Goal: Check status: Check status

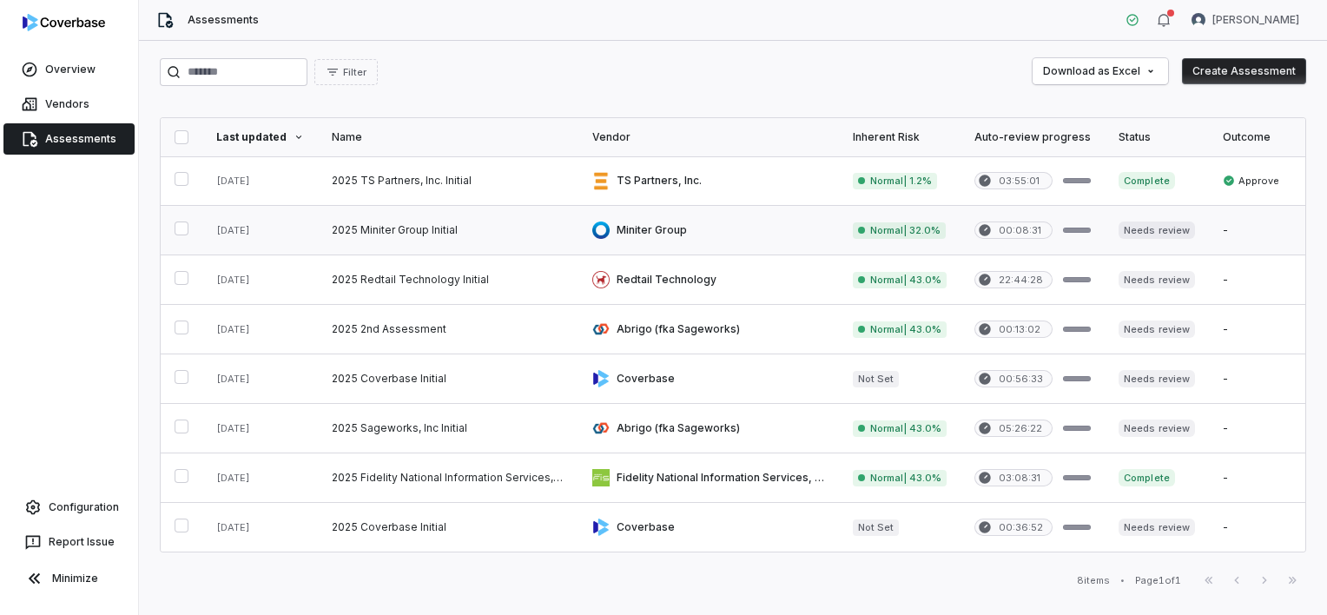
click at [630, 234] on link at bounding box center [708, 230] width 261 height 49
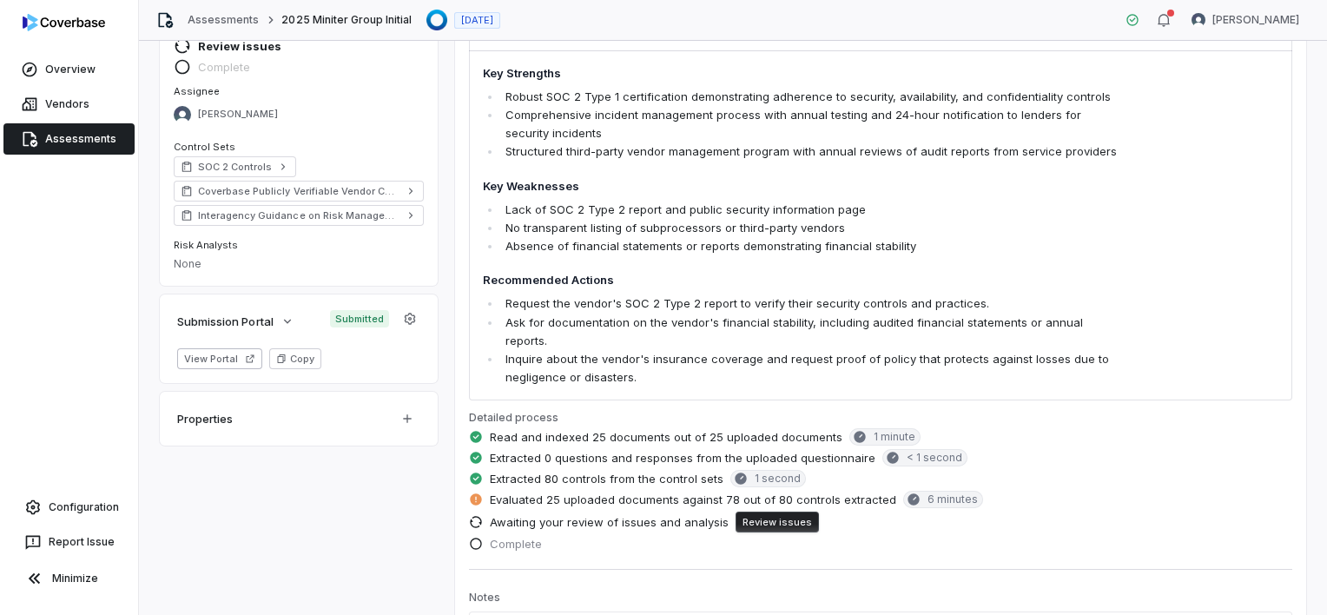
scroll to position [261, 0]
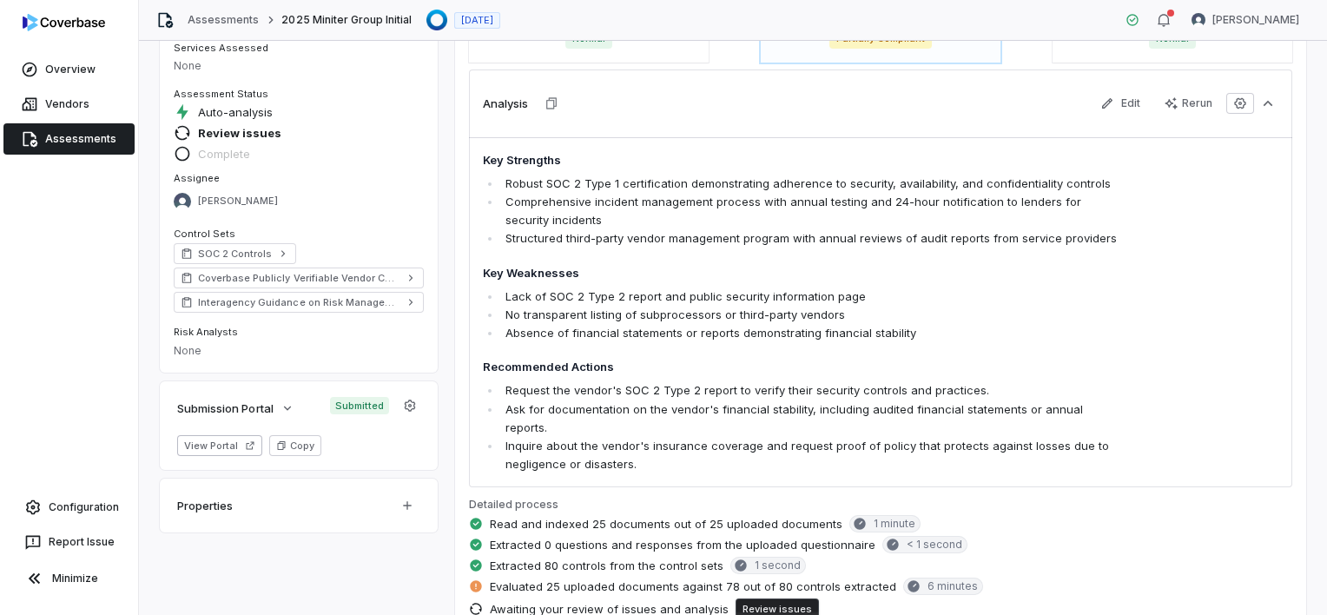
click at [766, 598] on button "Review issues" at bounding box center [776, 608] width 83 height 21
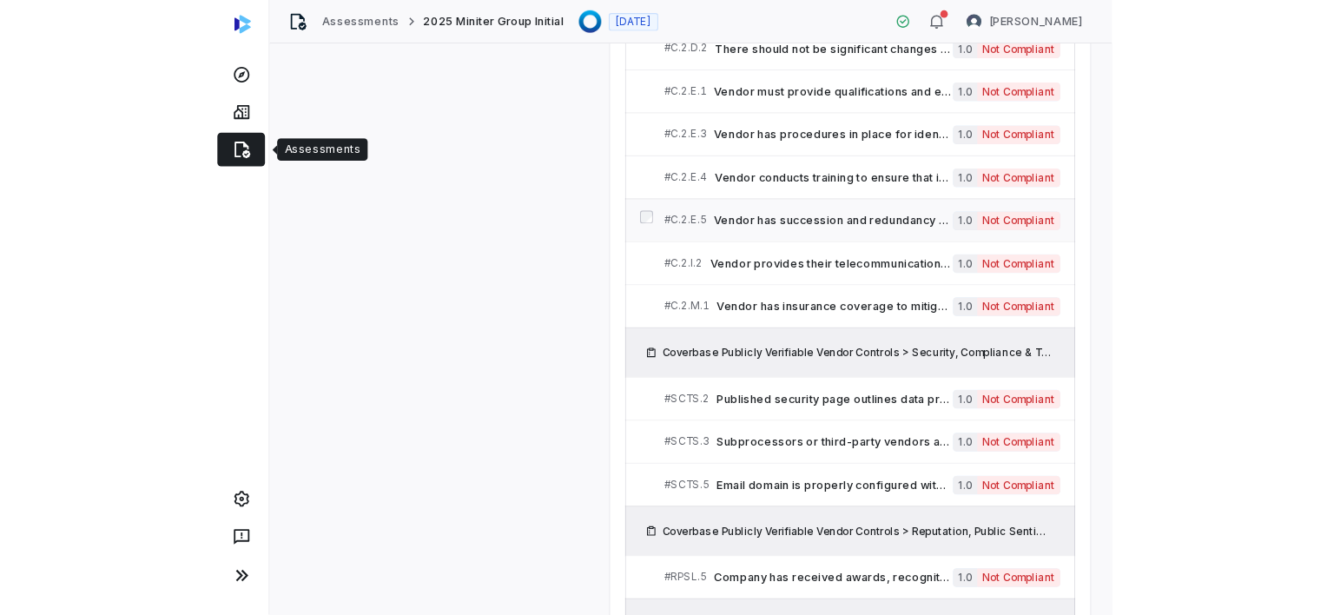
scroll to position [767, 0]
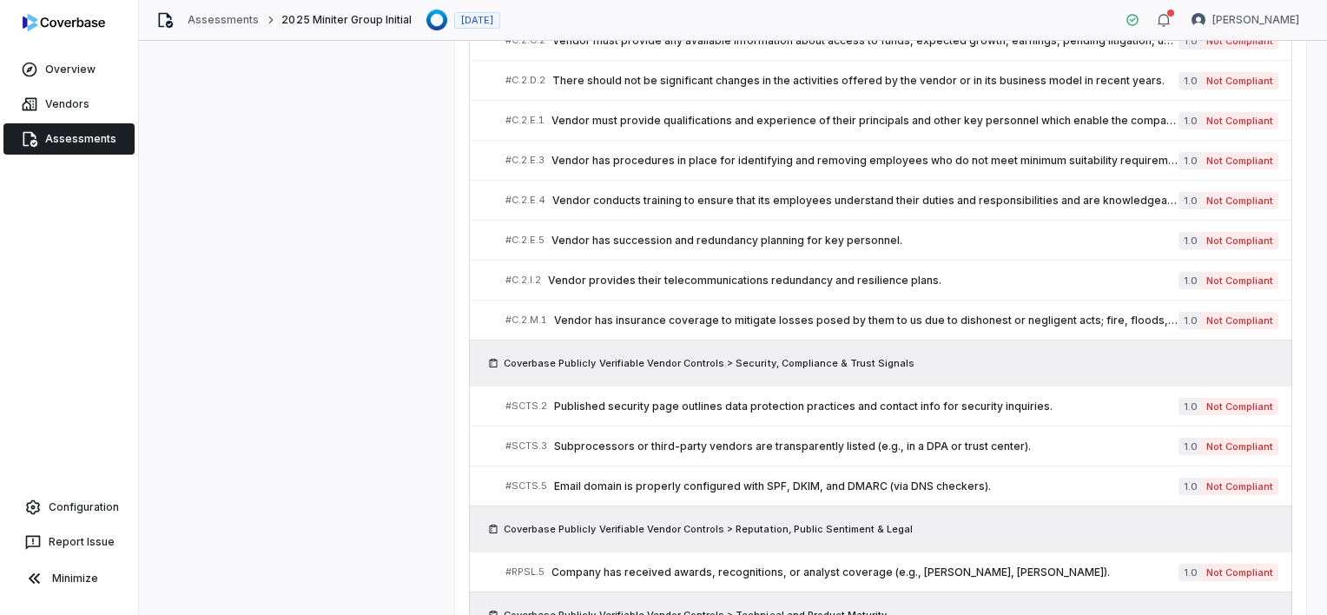
click at [1021, 29] on div "Assessments 2025 Miniter Group Initial Jul 30, 2025 Shannon LeBlanc" at bounding box center [733, 20] width 1188 height 41
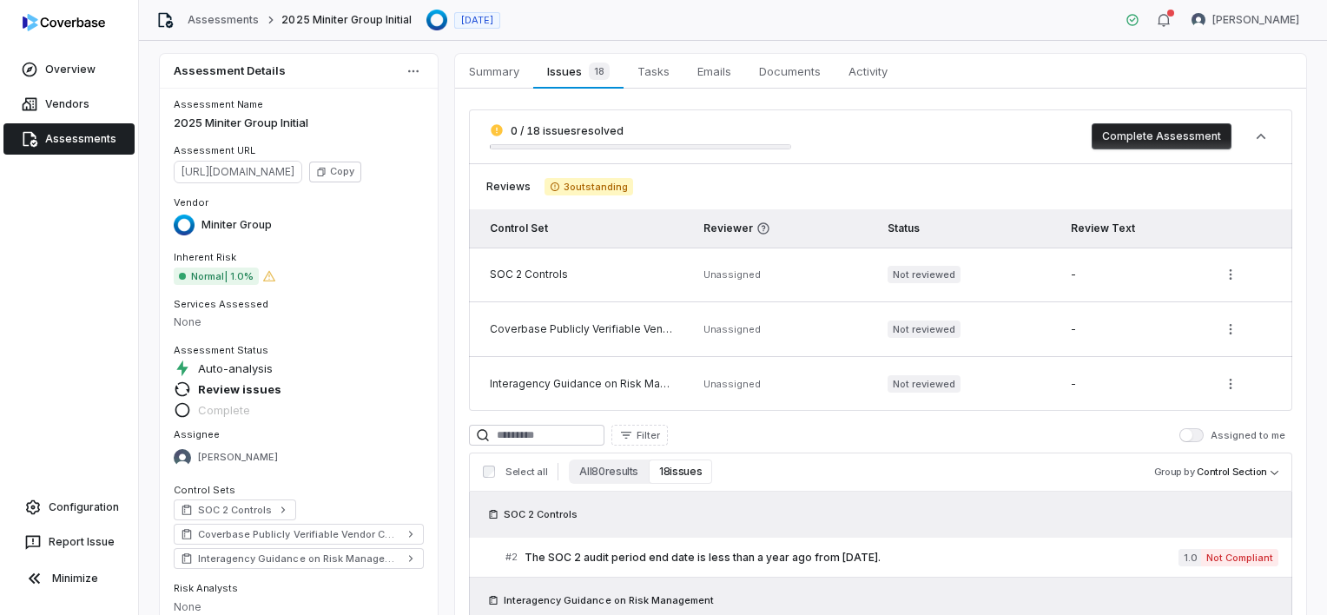
scroll to position [0, 0]
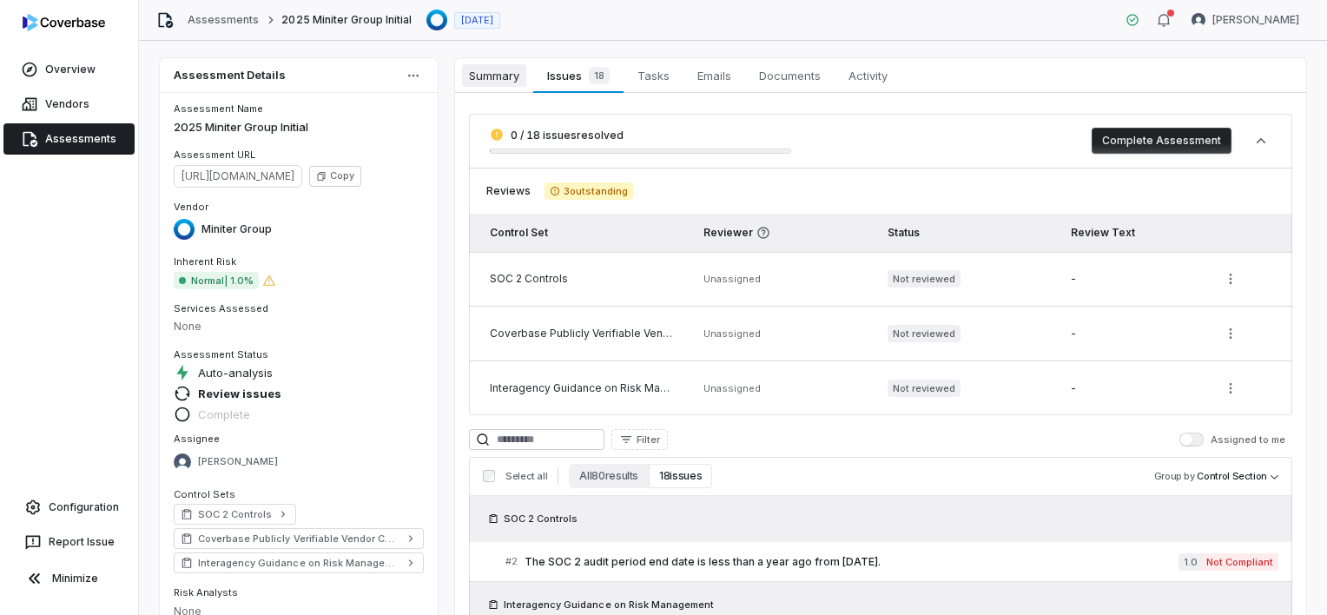
click at [483, 79] on span "Summary" at bounding box center [494, 75] width 64 height 23
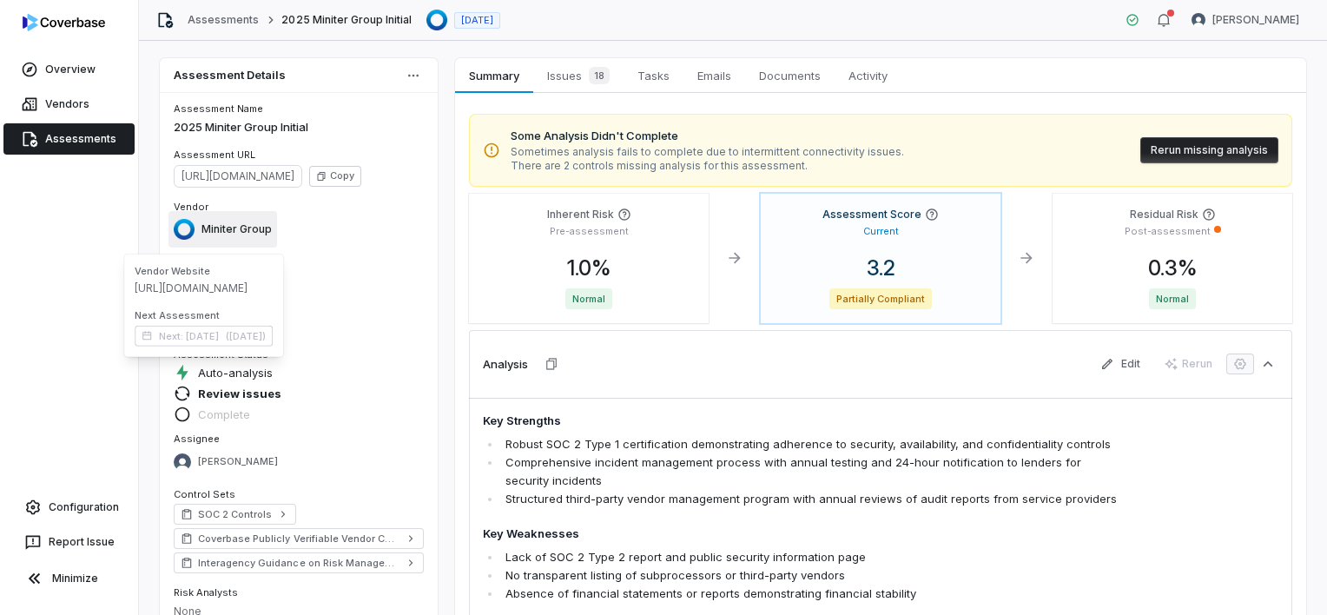
click at [228, 228] on span "Miniter Group" at bounding box center [236, 229] width 70 height 14
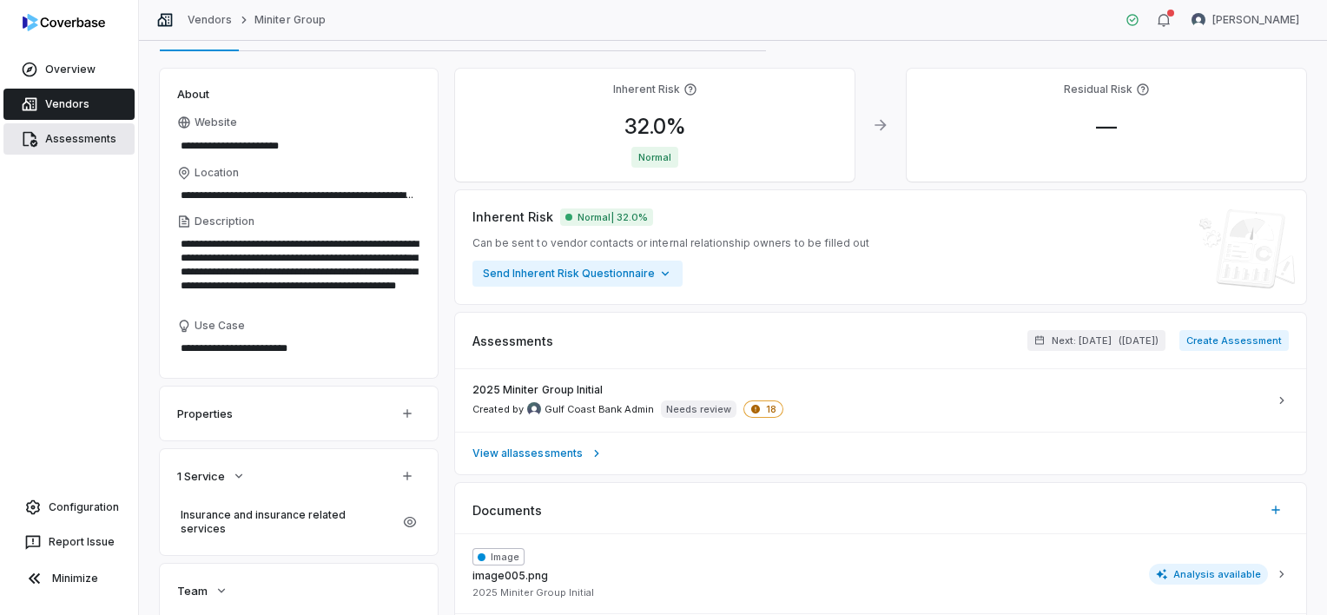
click at [83, 141] on link "Assessments" at bounding box center [68, 138] width 131 height 31
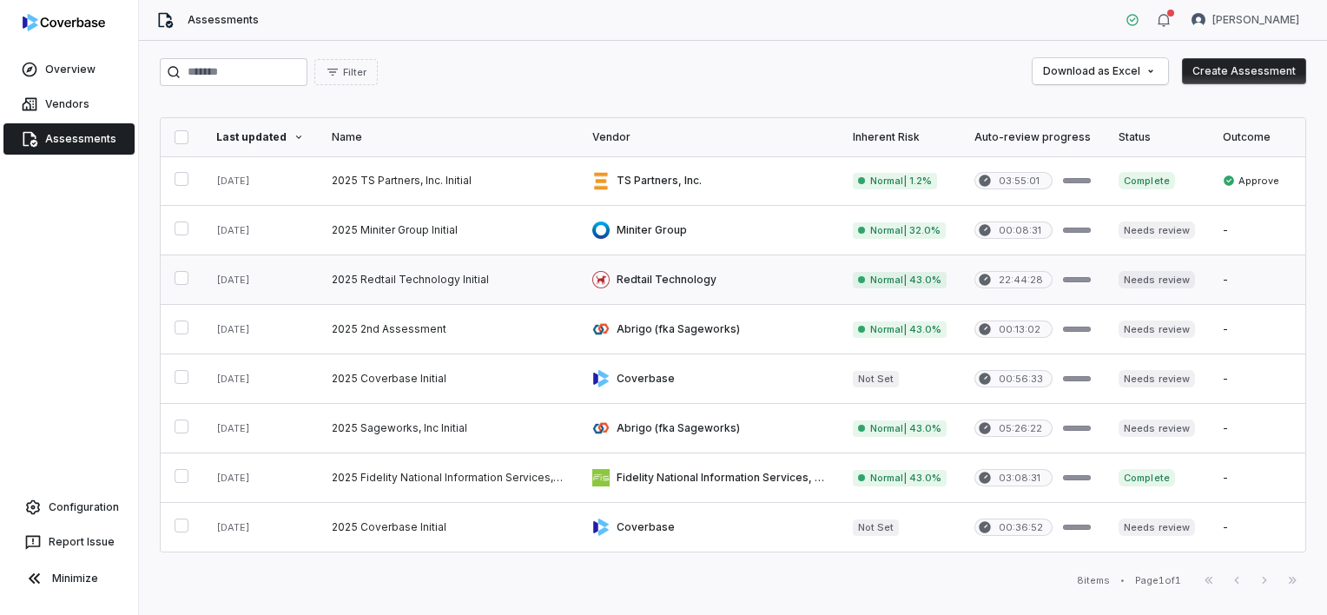
click at [661, 281] on link at bounding box center [708, 279] width 261 height 49
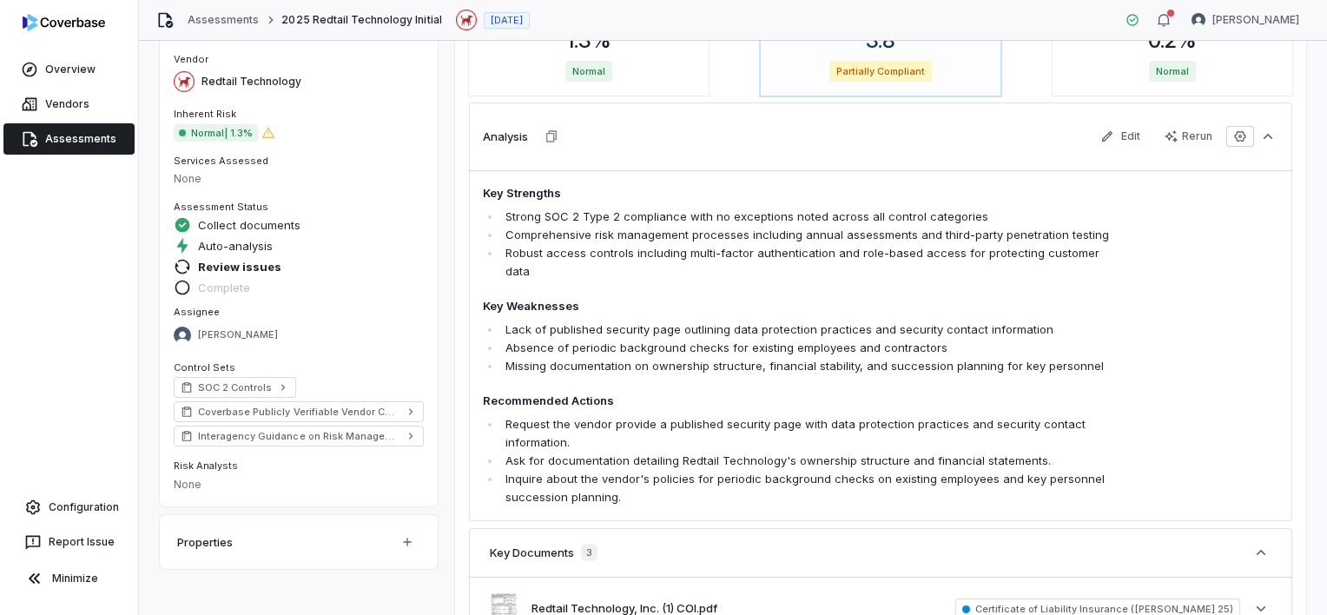
scroll to position [174, 0]
